Goal: Task Accomplishment & Management: Manage account settings

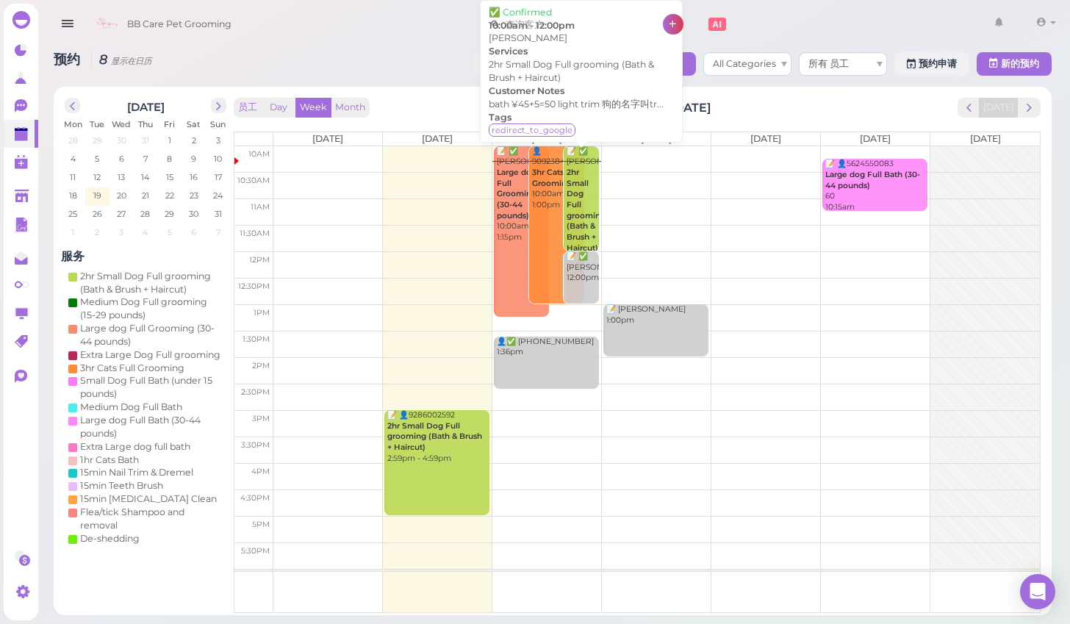
click at [581, 201] on b "2hr Small Dog Full grooming (Bath & Brush + Haircut)" at bounding box center [585, 209] width 39 height 85
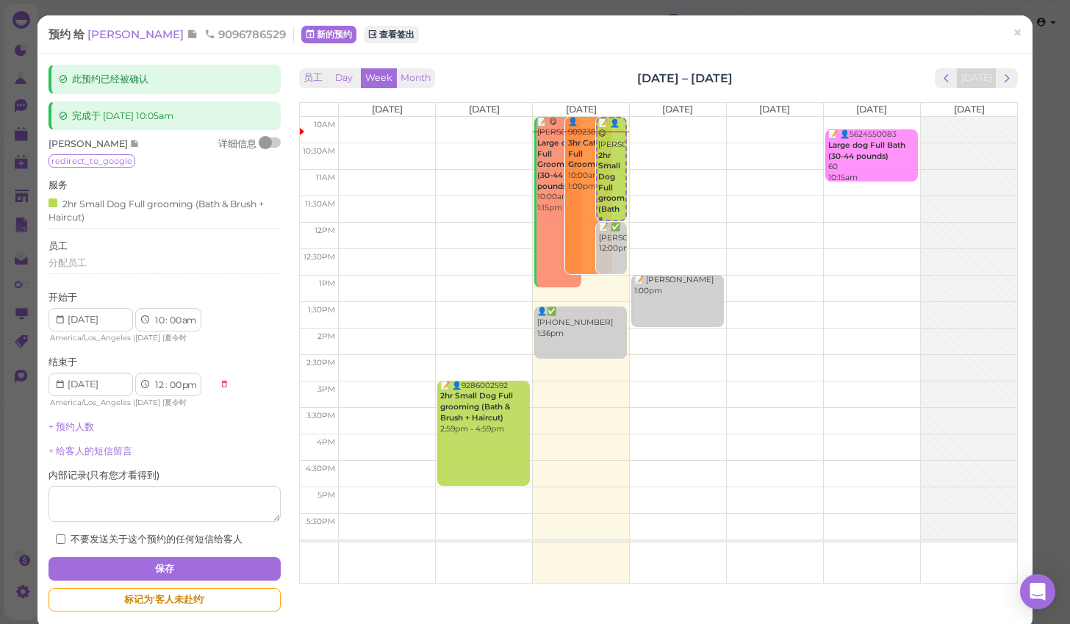
click at [1027, 35] on link "×" at bounding box center [1016, 34] width 27 height 35
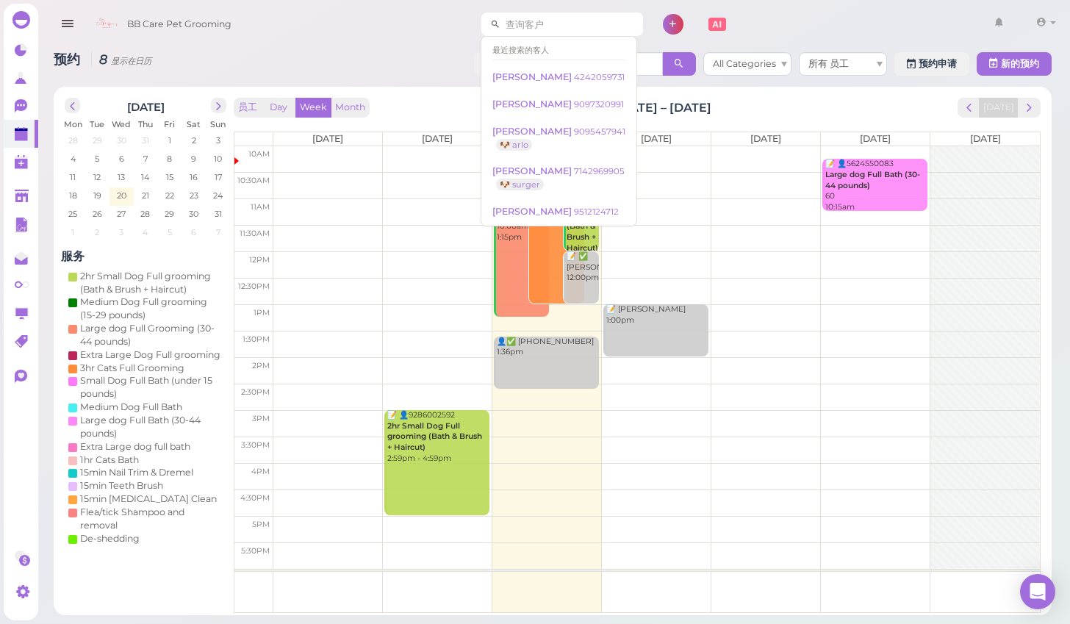
click at [530, 24] on input at bounding box center [571, 24] width 143 height 24
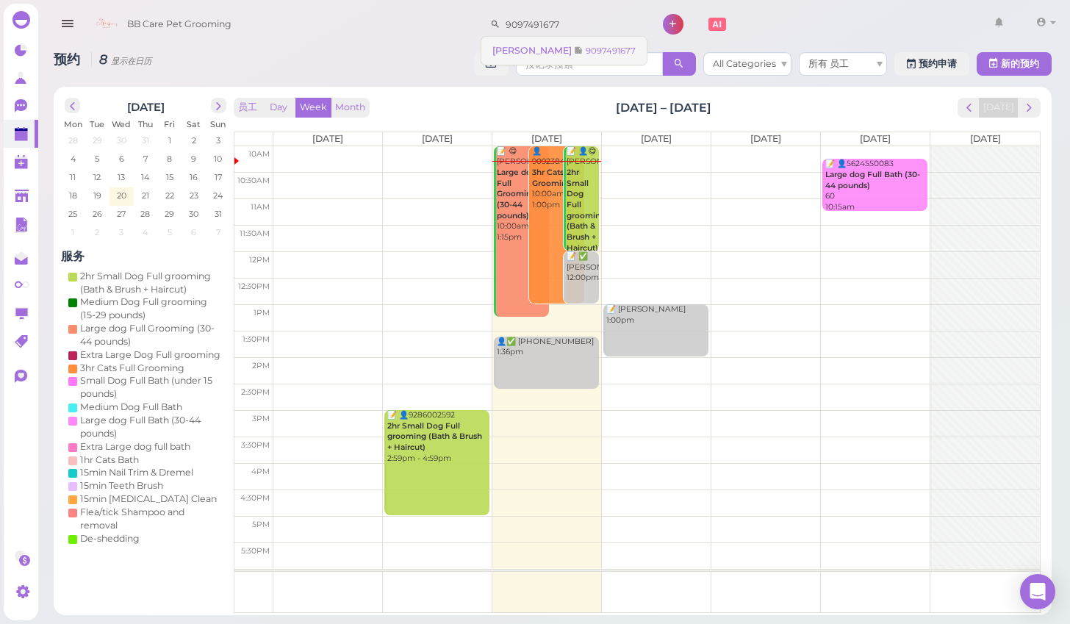
type input "9097491677"
click at [502, 54] on span "[PERSON_NAME]" at bounding box center [533, 50] width 82 height 11
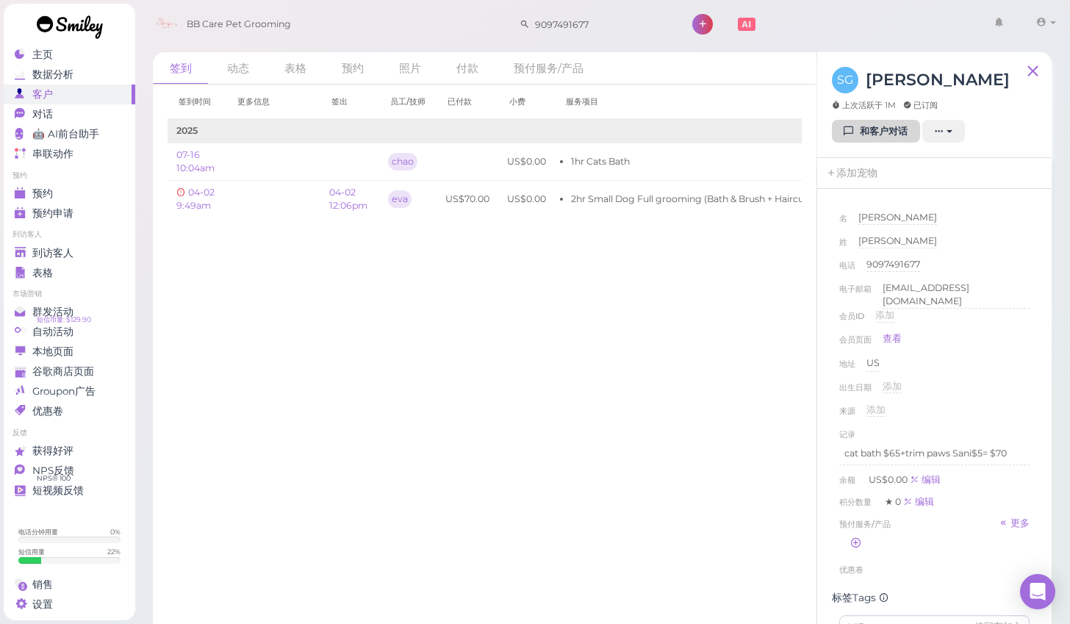
click at [863, 133] on link "和客户对话" at bounding box center [876, 132] width 88 height 24
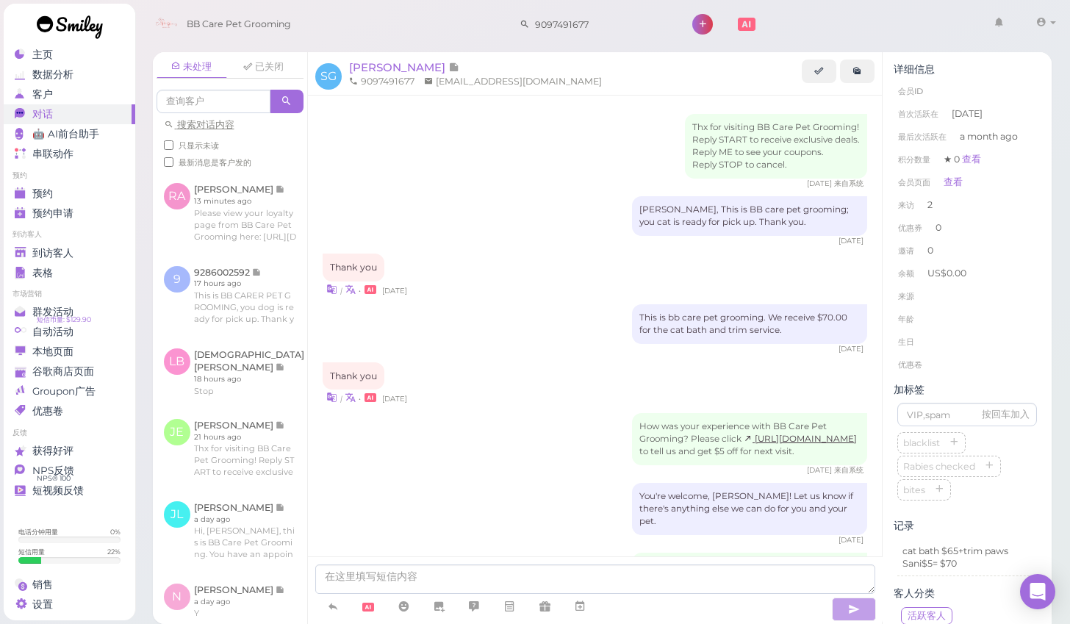
scroll to position [284, 0]
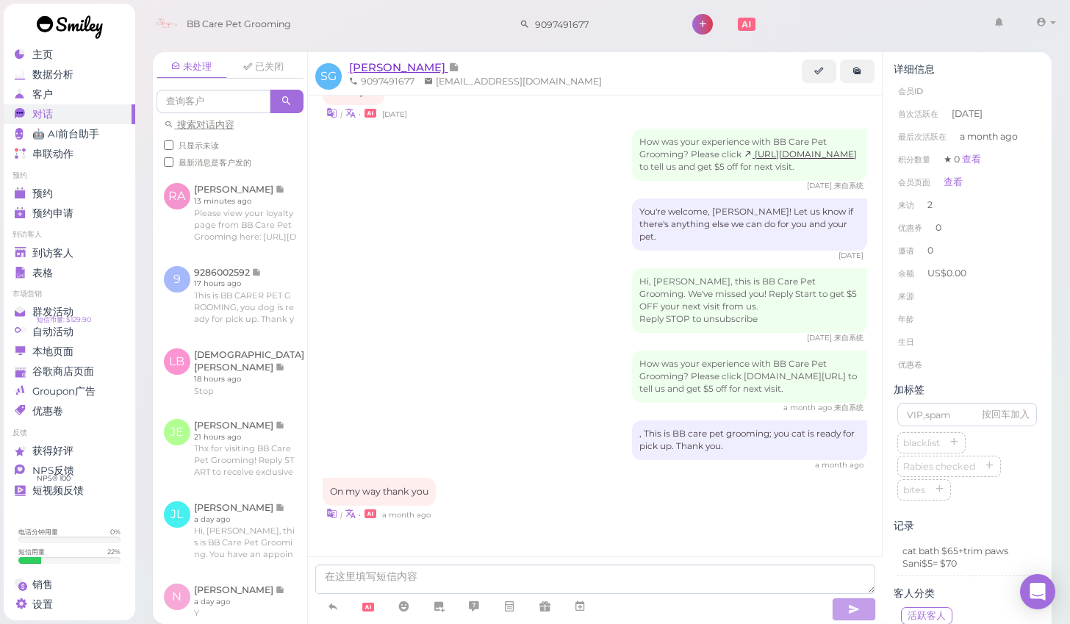
click at [376, 65] on span "Sally Gomez" at bounding box center [398, 67] width 99 height 14
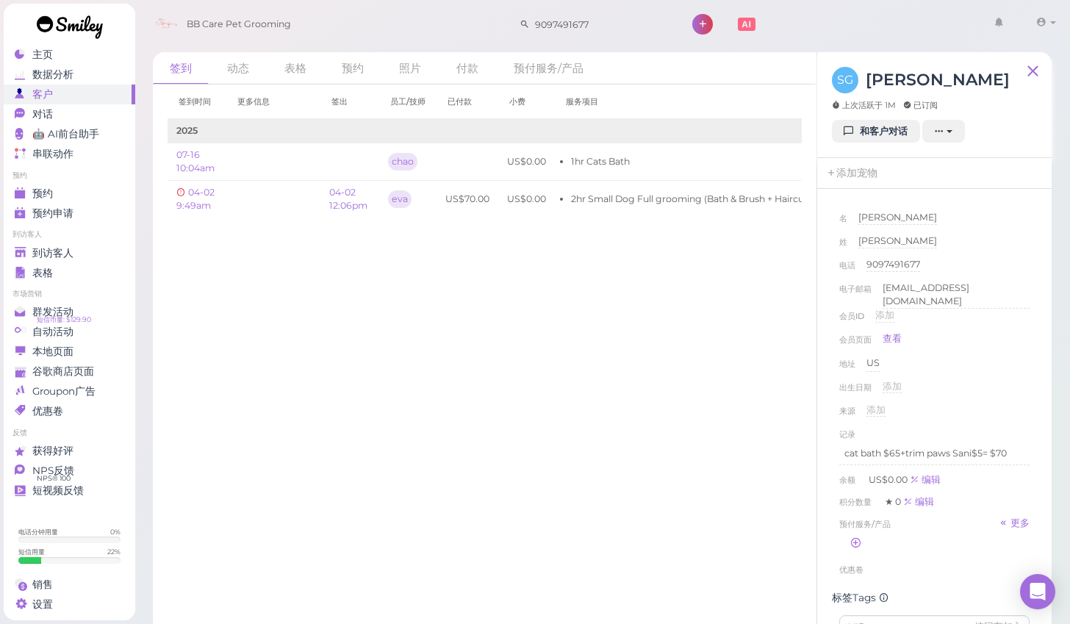
click at [260, 501] on div "签到时间 更多信息 签出 员工/技师 已付款 小费 服务项目 2025 07-16 10:04am chao US$0.00 1hr Cats Bath 编辑" at bounding box center [485, 353] width 664 height 539
click at [342, 550] on div "签到时间 更多信息 签出 员工/技师 已付款 小费 服务项目 2025 07-16 10:04am chao US$0.00 1hr Cats Bath 编辑" at bounding box center [485, 353] width 664 height 539
click at [49, 198] on span "预约" at bounding box center [42, 193] width 21 height 12
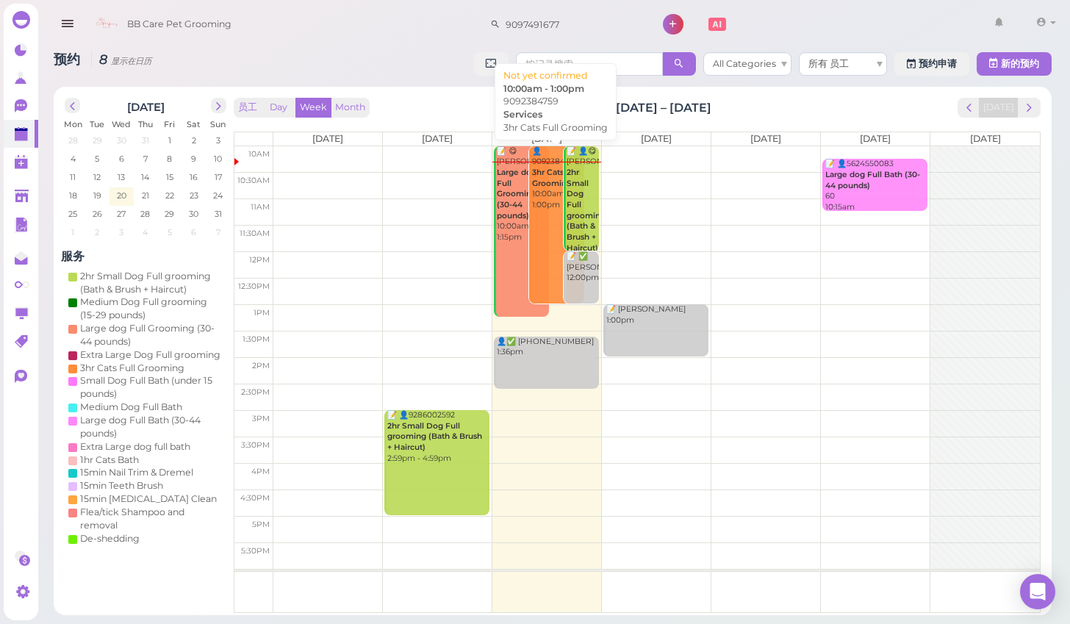
click at [537, 225] on link "👤9092384759 3hr Cats Full Grooming 10:00am - 1:00pm" at bounding box center [556, 225] width 55 height 158
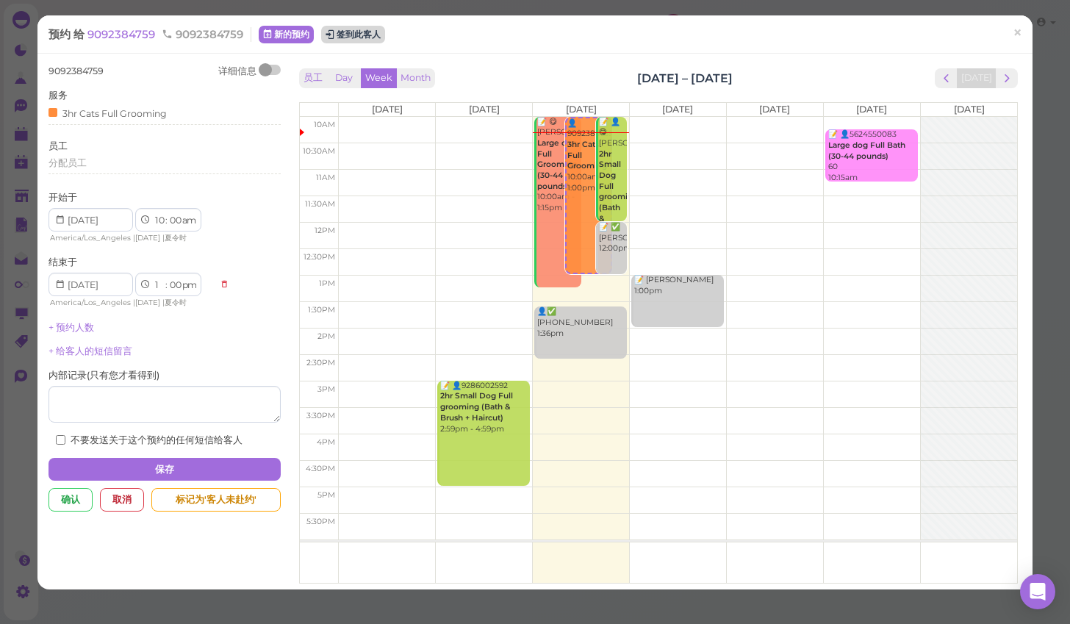
click at [339, 32] on button "签到此客人" at bounding box center [353, 35] width 64 height 18
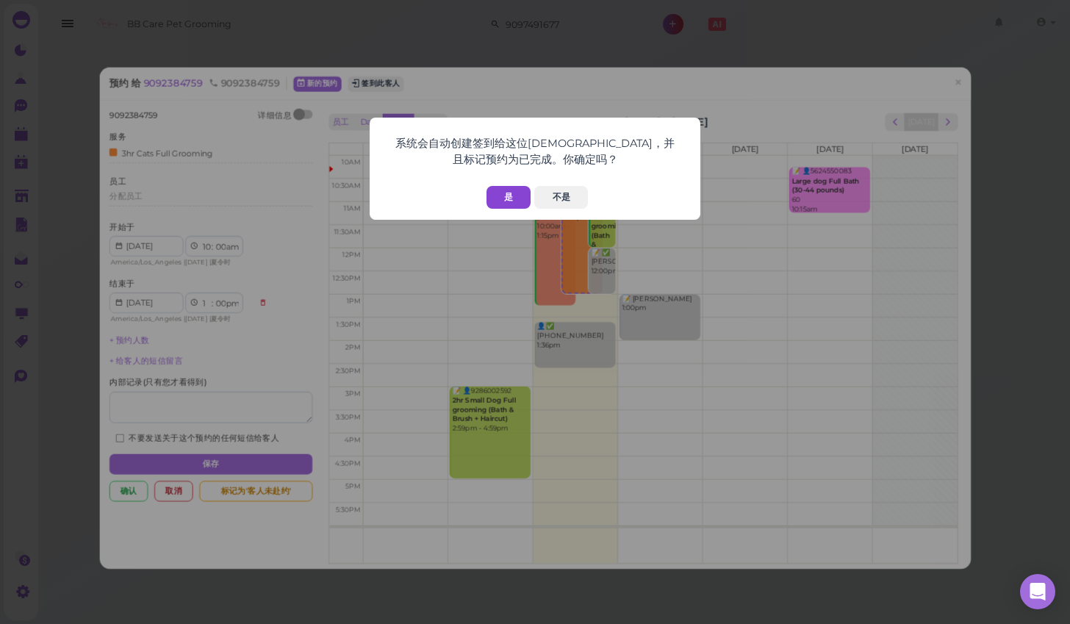
click at [505, 199] on button "是" at bounding box center [508, 197] width 44 height 23
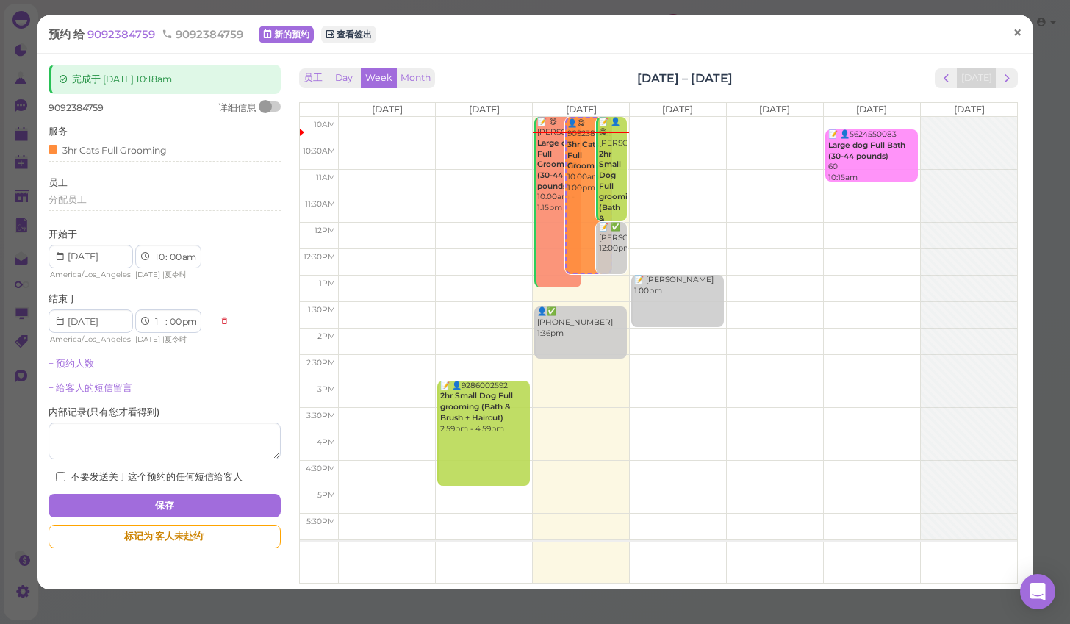
click at [1016, 36] on span "×" at bounding box center [1017, 33] width 10 height 21
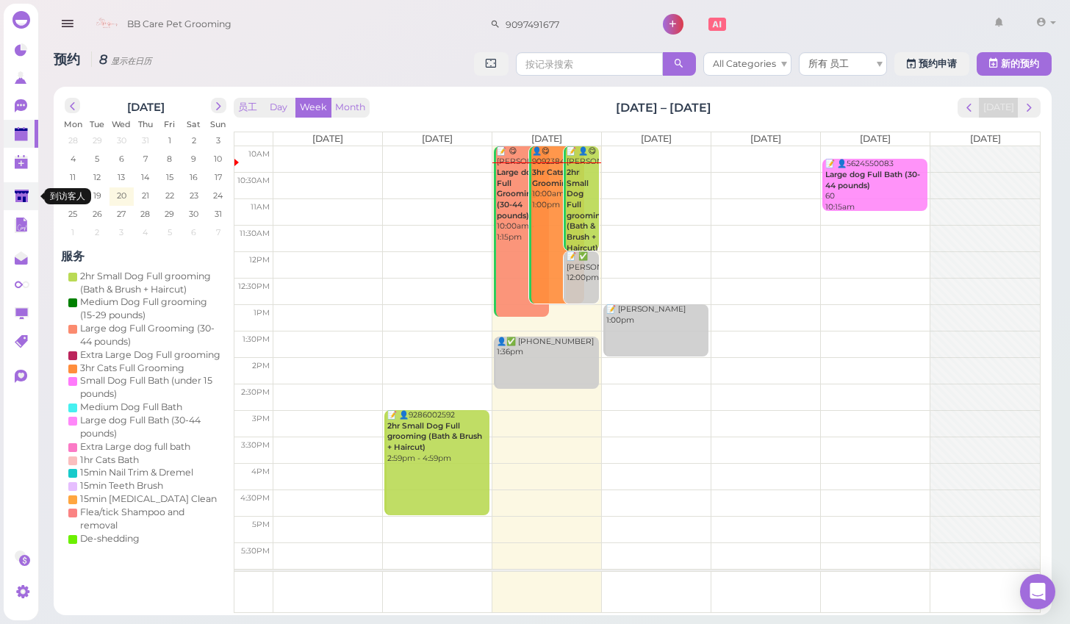
click at [19, 198] on icon at bounding box center [22, 196] width 14 height 11
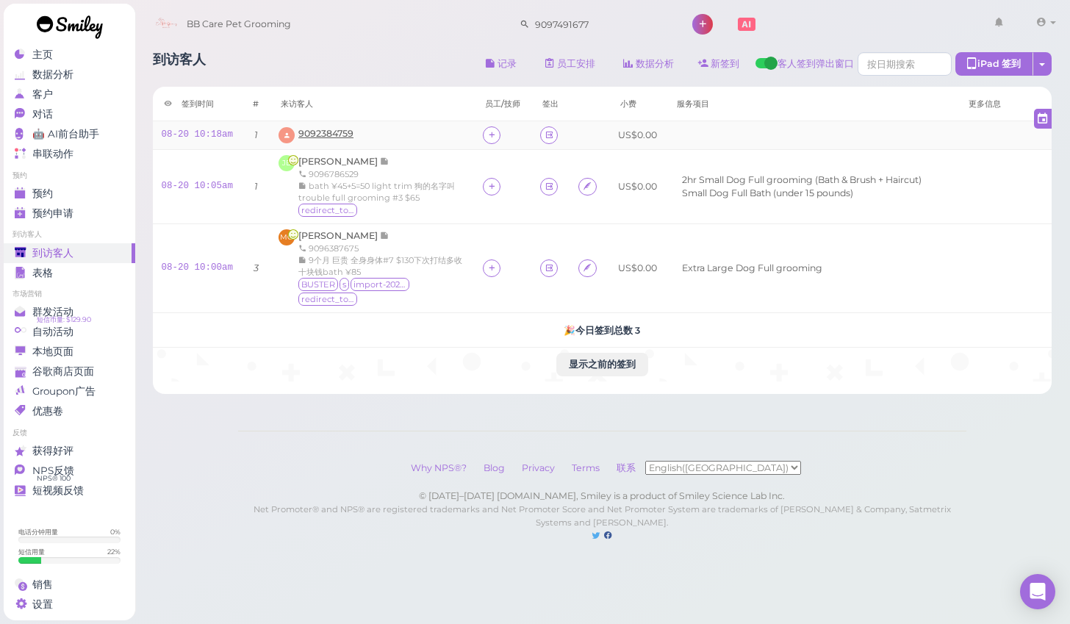
click at [327, 131] on span "9092384759" at bounding box center [325, 133] width 55 height 11
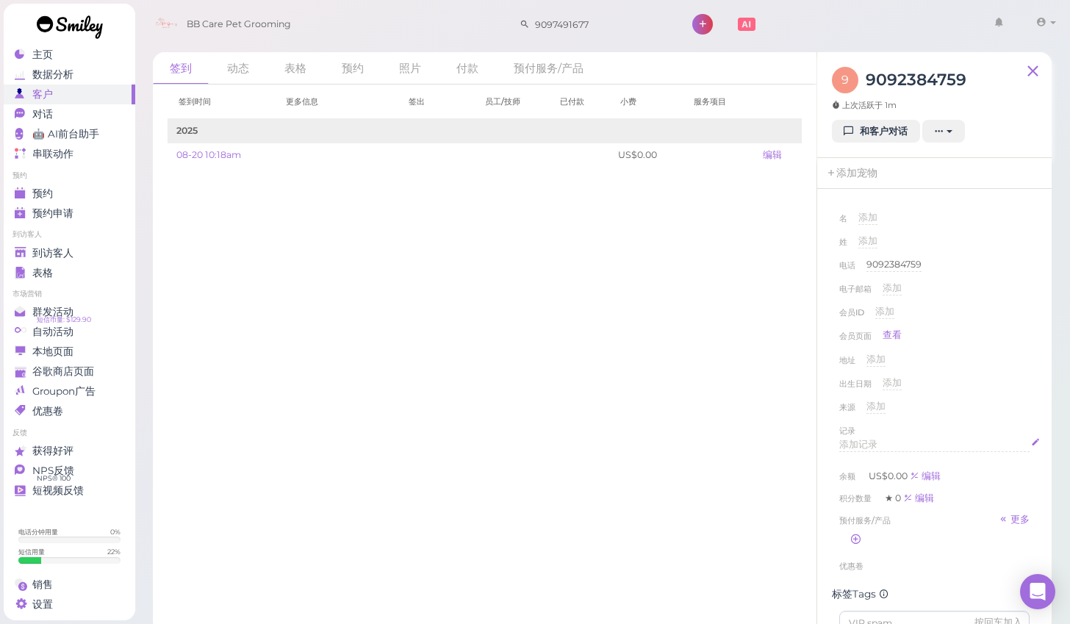
click at [871, 441] on span "添加记录" at bounding box center [858, 444] width 38 height 11
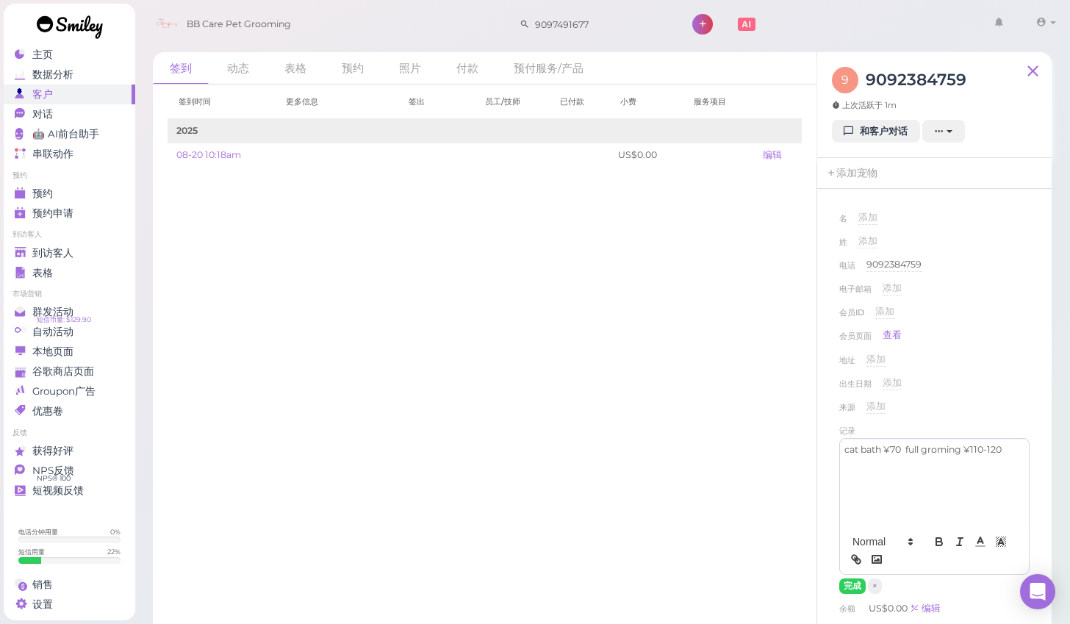
click at [981, 395] on div "出生日期 添加" at bounding box center [934, 388] width 190 height 24
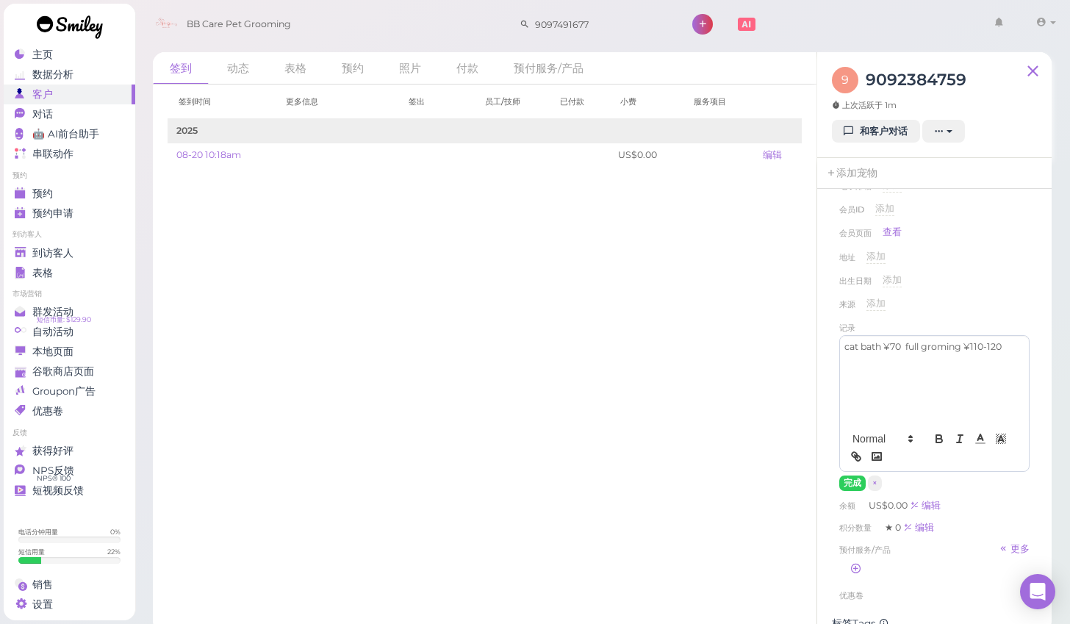
scroll to position [104, 0]
click at [849, 483] on button "完成" at bounding box center [852, 481] width 26 height 15
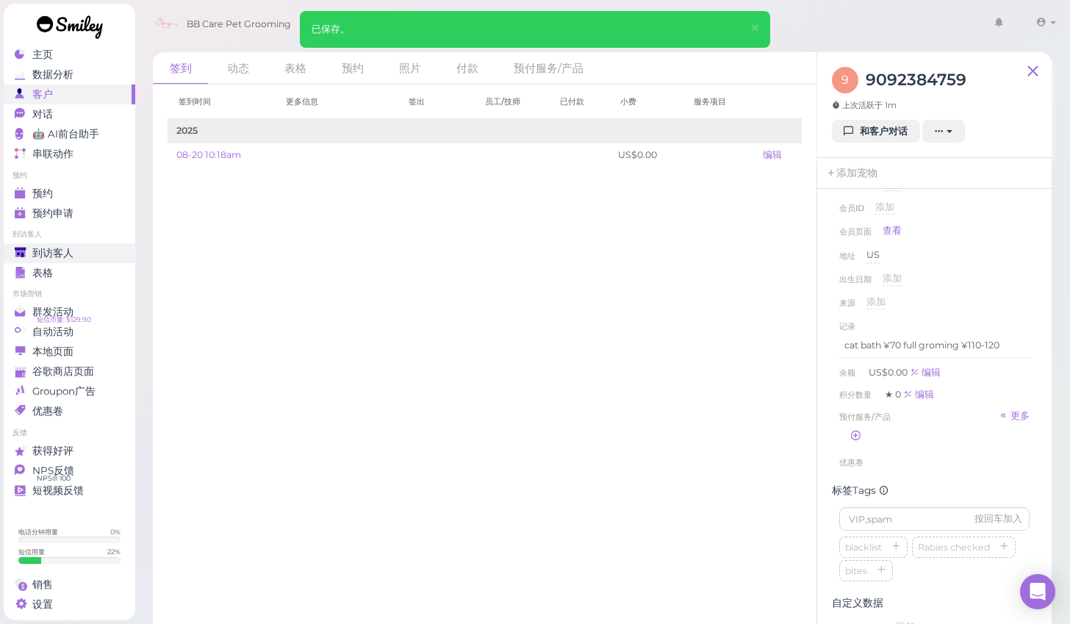
click at [64, 254] on span "到访客人" at bounding box center [52, 253] width 41 height 12
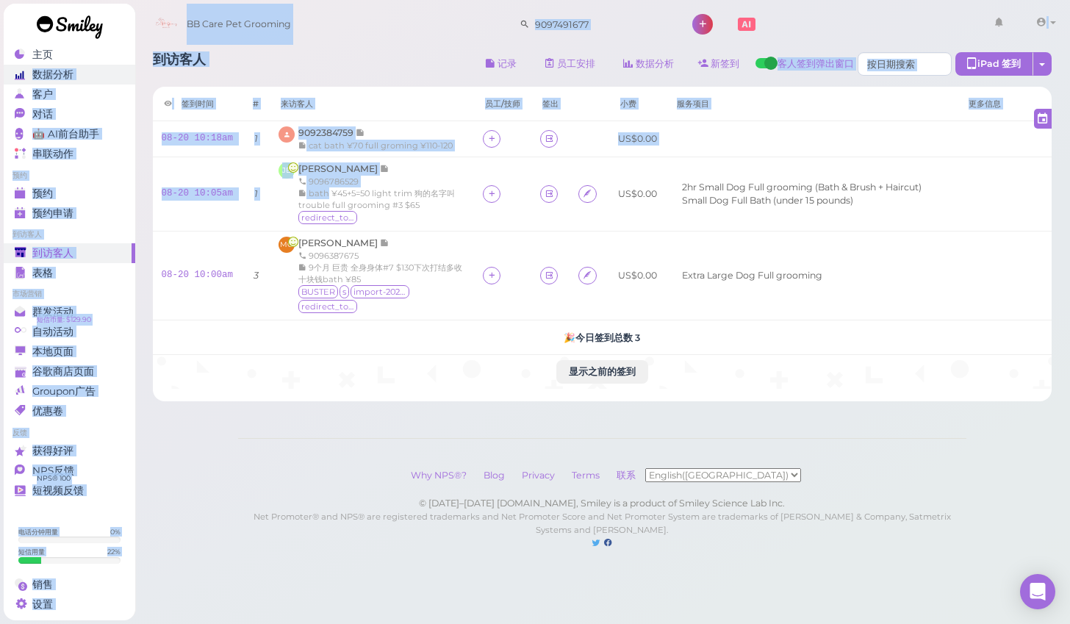
drag, startPoint x: 329, startPoint y: 186, endPoint x: 18, endPoint y: 65, distance: 333.5
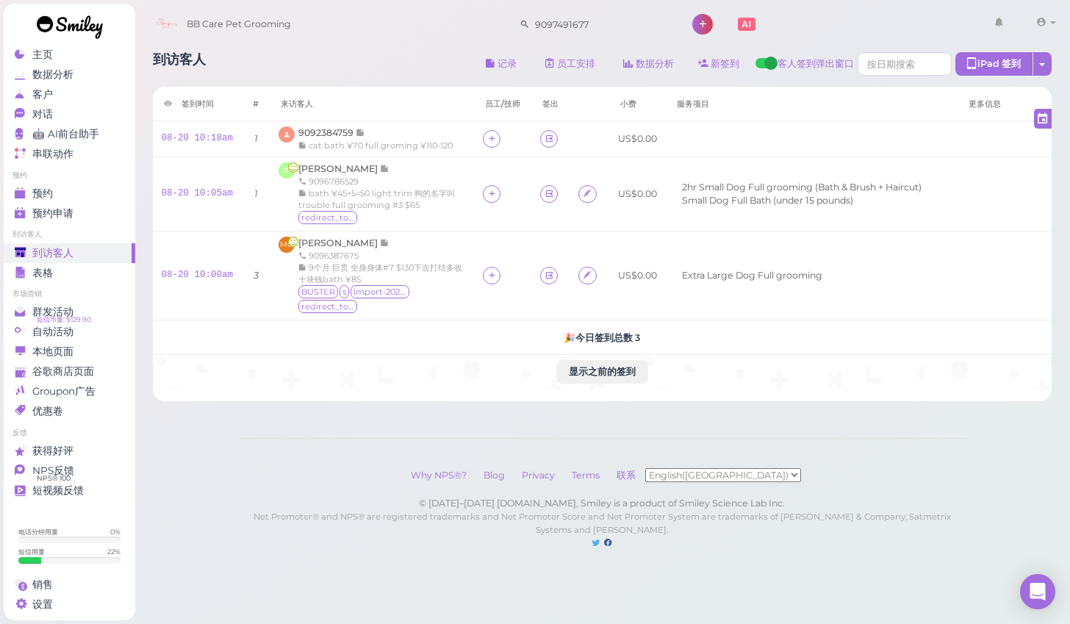
click at [489, 461] on div "Why NPS®? Blog Privacy Terms 联系 English(US) 简体中文" at bounding box center [602, 474] width 728 height 43
click at [81, 192] on div "预约" at bounding box center [68, 193] width 106 height 12
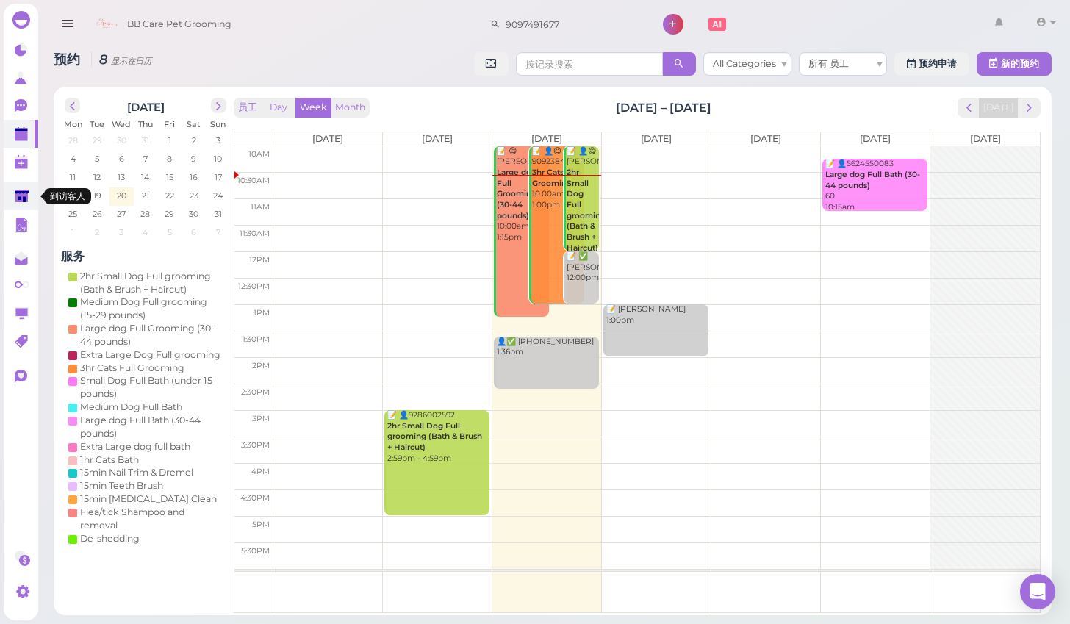
click at [21, 206] on link at bounding box center [21, 196] width 35 height 28
